Goal: Task Accomplishment & Management: Manage account settings

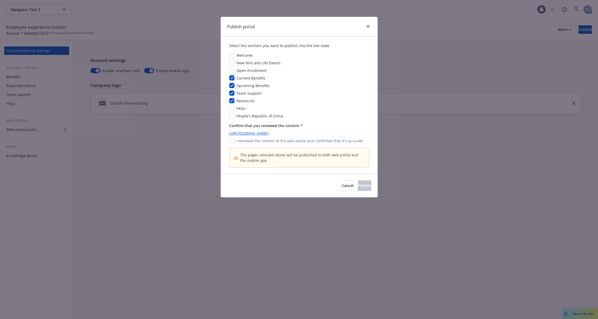
click at [417, 45] on div "Publish portal Select the sections you want to publish into the live state Welc…" at bounding box center [299, 159] width 598 height 319
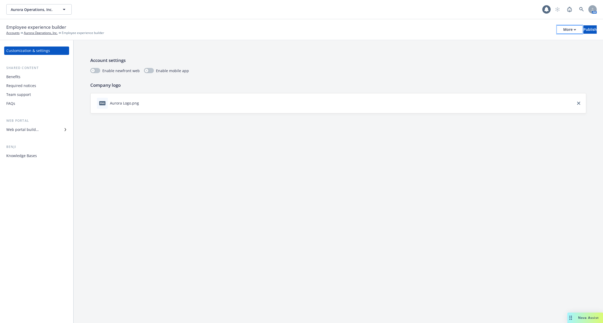
click at [563, 31] on div "More" at bounding box center [569, 30] width 13 height 8
click at [543, 54] on link "Copy portal link" at bounding box center [526, 52] width 77 height 10
click at [34, 86] on div "Required notices" at bounding box center [21, 86] width 30 height 8
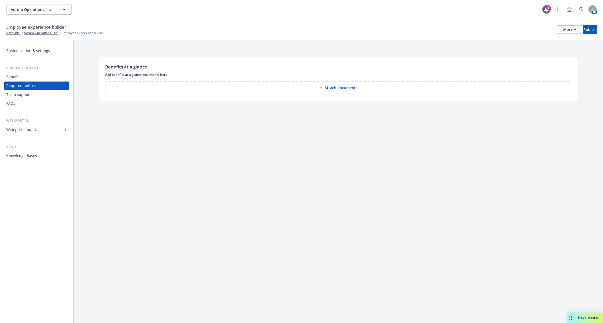
click at [36, 134] on div "Customization & settings Shared content Benefits Required notices Team support …" at bounding box center [36, 104] width 65 height 114
click at [41, 130] on div "Web portal builder" at bounding box center [36, 130] width 61 height 8
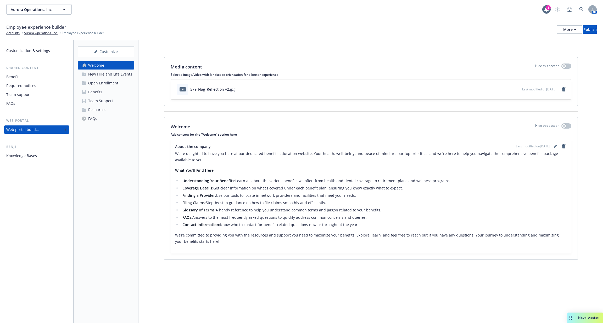
click at [36, 86] on div "Required notices" at bounding box center [36, 86] width 61 height 8
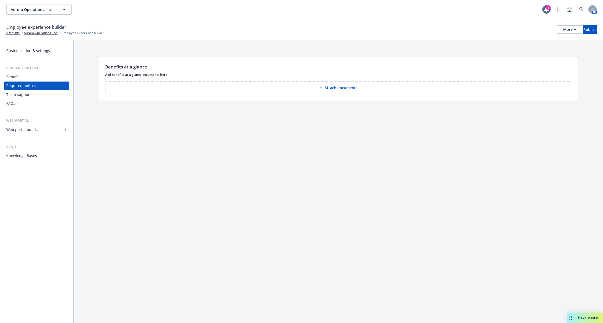
click at [41, 132] on div "Web portal builder" at bounding box center [36, 130] width 61 height 8
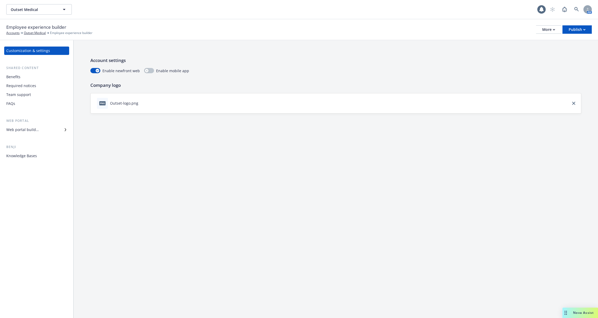
click at [47, 87] on div "Required notices" at bounding box center [36, 86] width 61 height 8
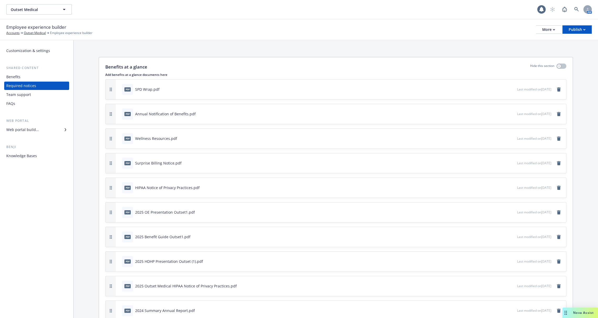
click at [45, 132] on div "Web portal builder" at bounding box center [36, 130] width 61 height 8
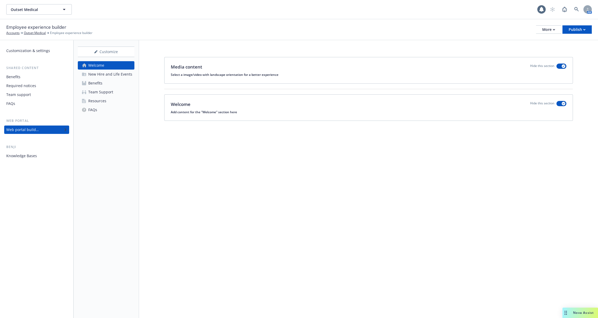
click at [98, 82] on div "Benefits" at bounding box center [95, 83] width 14 height 8
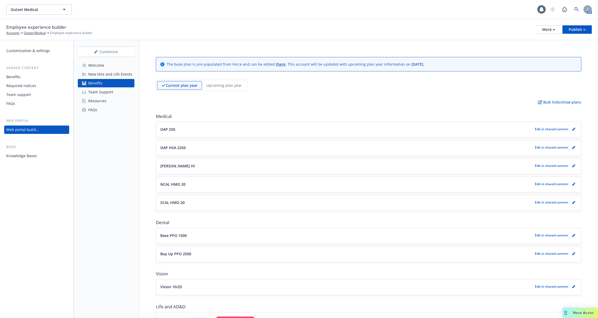
click at [164, 128] on p "OAP 250" at bounding box center [167, 129] width 15 height 5
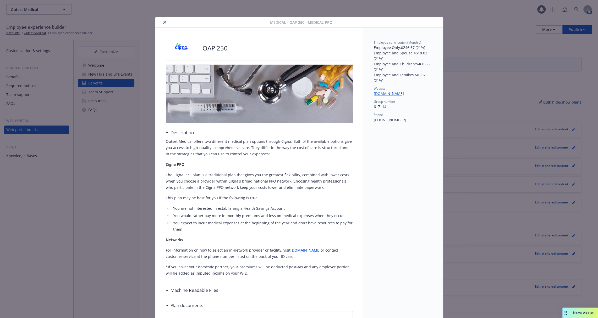
scroll to position [16, 0]
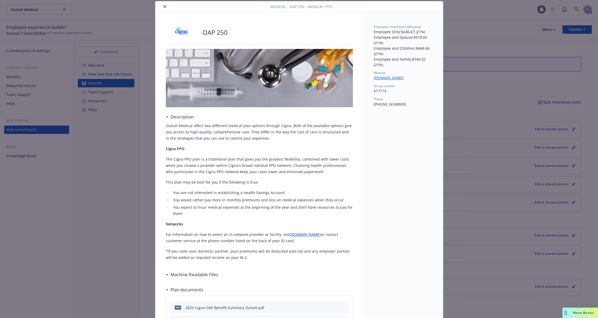
click at [107, 168] on div "Medical - OAP 250 - Medical PPO OAP 250 Description Outset Medical offers two d…" at bounding box center [299, 159] width 598 height 318
click at [470, 95] on div "Medical - OAP 250 - Medical PPO OAP 250 Description Outset Medical offers two d…" at bounding box center [299, 159] width 598 height 318
click at [162, 4] on button "close" at bounding box center [164, 6] width 6 height 6
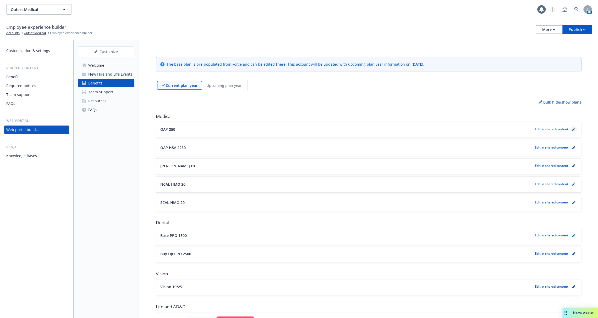
click at [575, 131] on link "pencil" at bounding box center [573, 129] width 6 height 6
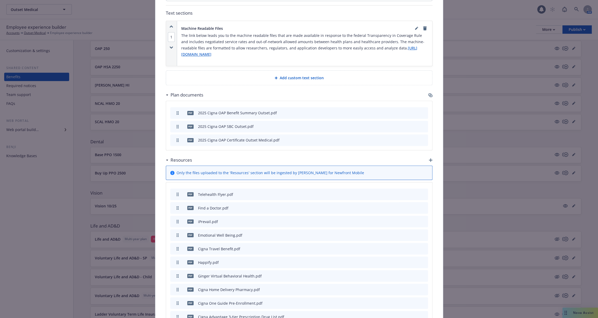
scroll to position [418, 0]
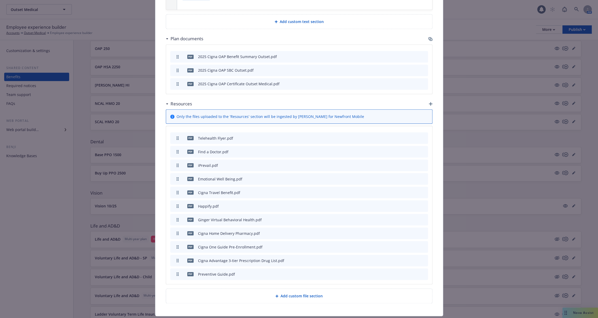
click at [107, 93] on div "Medical - OAP 250 - Medical PPO Cancel Save Fields that are left empty won't be…" at bounding box center [299, 159] width 598 height 318
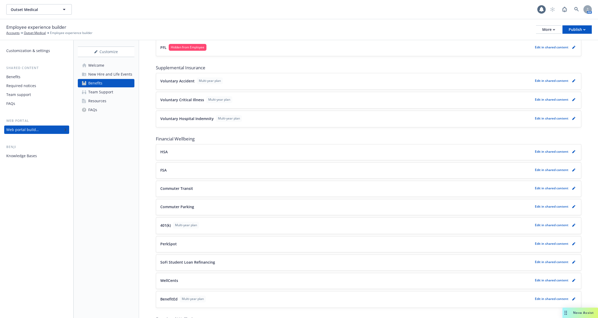
scroll to position [465, 0]
click at [189, 171] on div "FSA Edit in shared content" at bounding box center [368, 172] width 416 height 7
click at [168, 169] on button "FSA" at bounding box center [346, 171] width 372 height 5
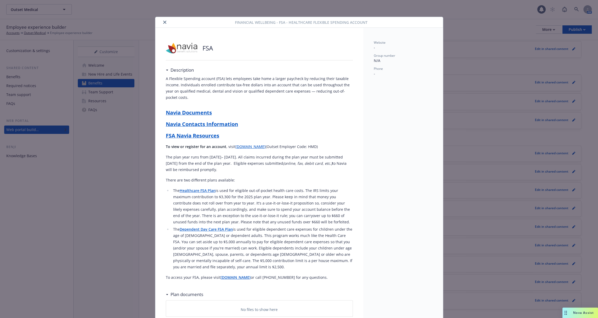
scroll to position [16, 0]
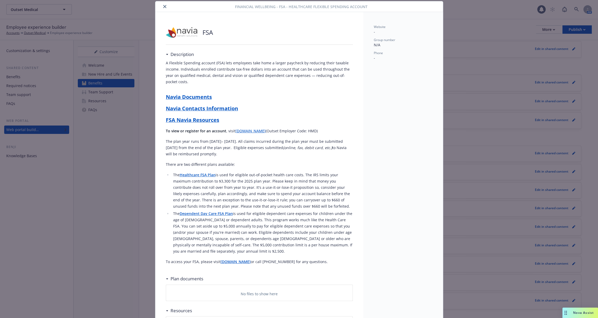
click at [234, 216] on li "The Dependent Day Care FSA Plan is used for eligible dependent care expenses fo…" at bounding box center [261, 233] width 181 height 44
